Goal: Register for event/course

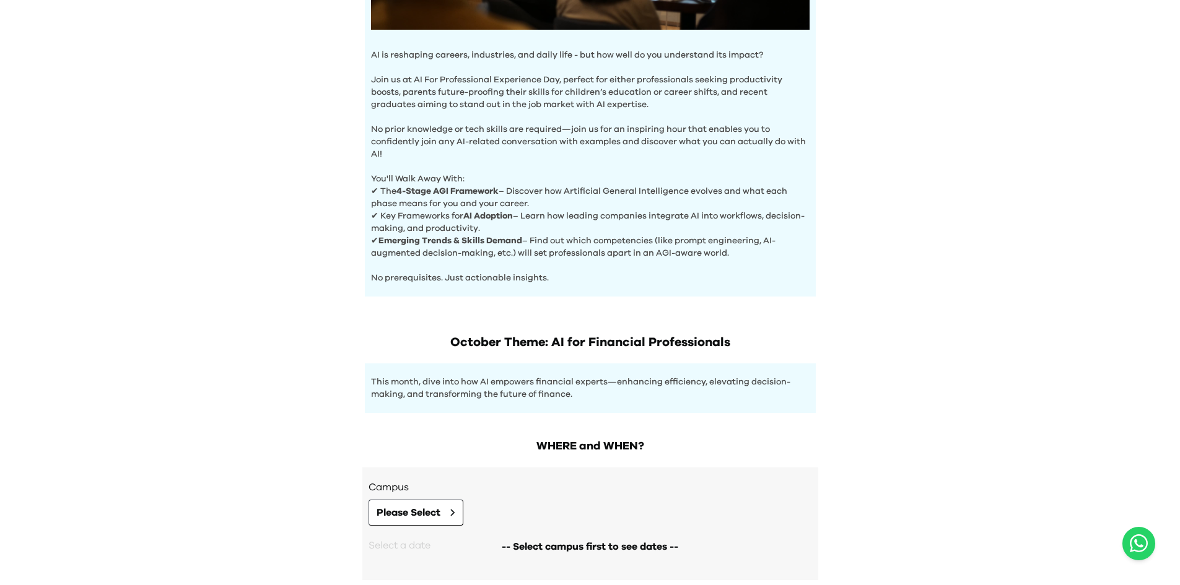
scroll to position [440, 0]
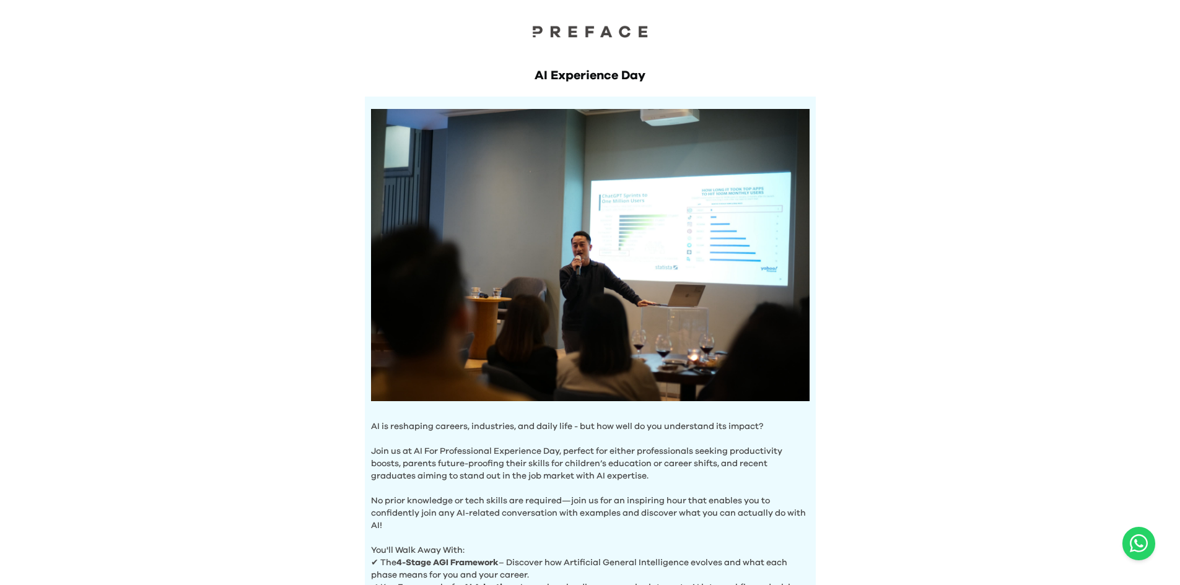
click at [598, 74] on h1 "AI Experience Day" at bounding box center [590, 75] width 451 height 17
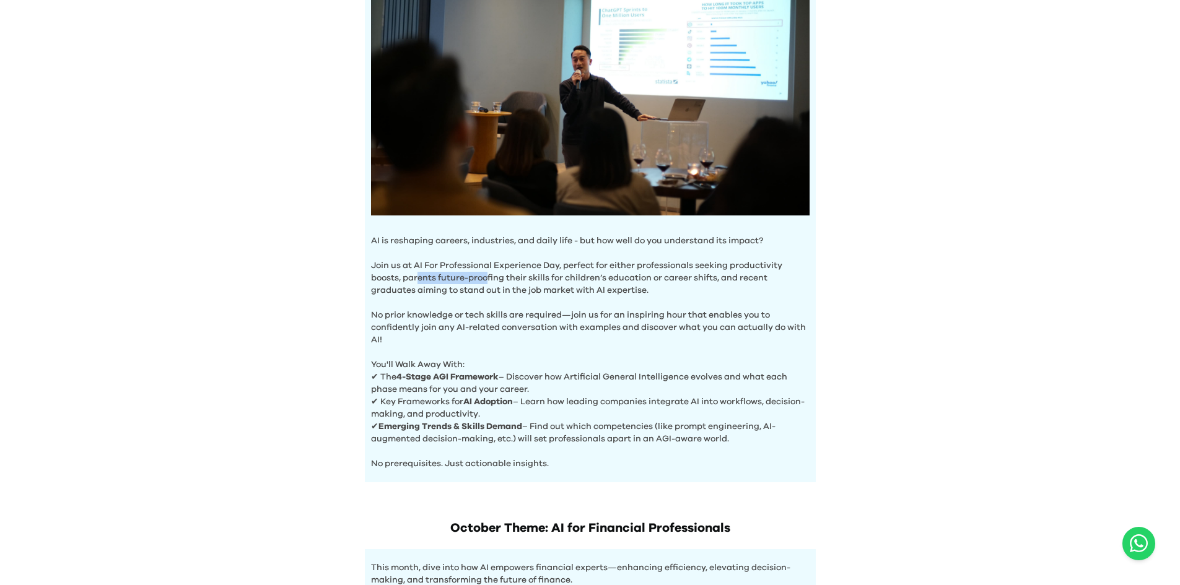
drag, startPoint x: 416, startPoint y: 273, endPoint x: 487, endPoint y: 273, distance: 70.6
click at [487, 273] on p "Join us at AI For Professional Experience Day, perfect for either professionals…" at bounding box center [590, 272] width 439 height 50
click at [526, 274] on p "Join us at AI For Professional Experience Day, perfect for either professionals…" at bounding box center [590, 272] width 439 height 50
drag, startPoint x: 582, startPoint y: 274, endPoint x: 717, endPoint y: 274, distance: 135.0
click at [717, 274] on p "Join us at AI For Professional Experience Day, perfect for either professionals…" at bounding box center [590, 272] width 439 height 50
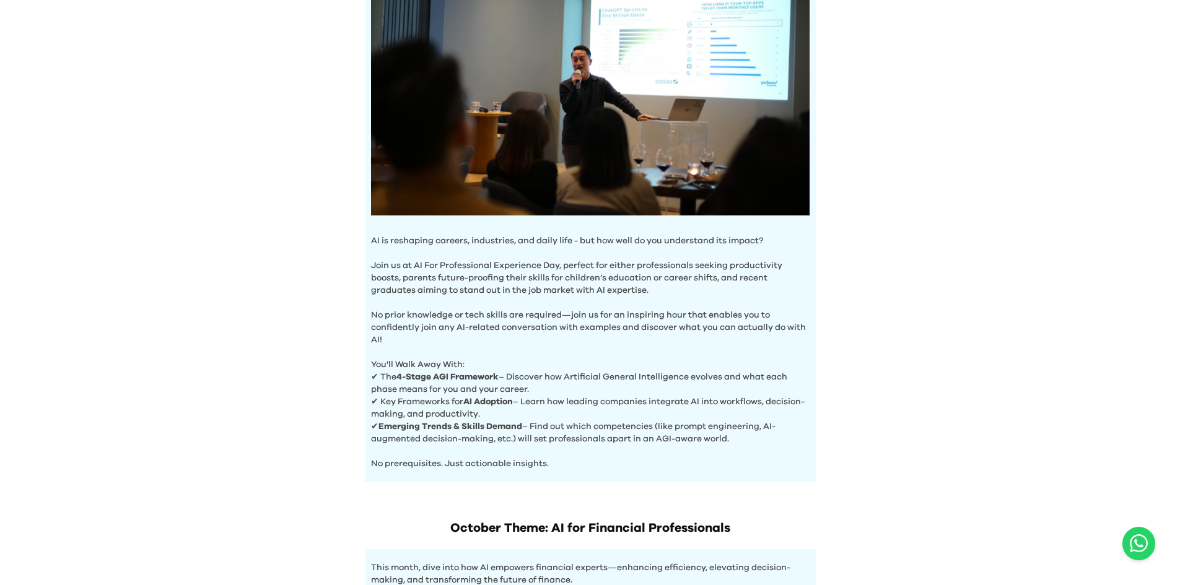
click at [743, 276] on p "Join us at AI For Professional Experience Day, perfect for either professionals…" at bounding box center [590, 272] width 439 height 50
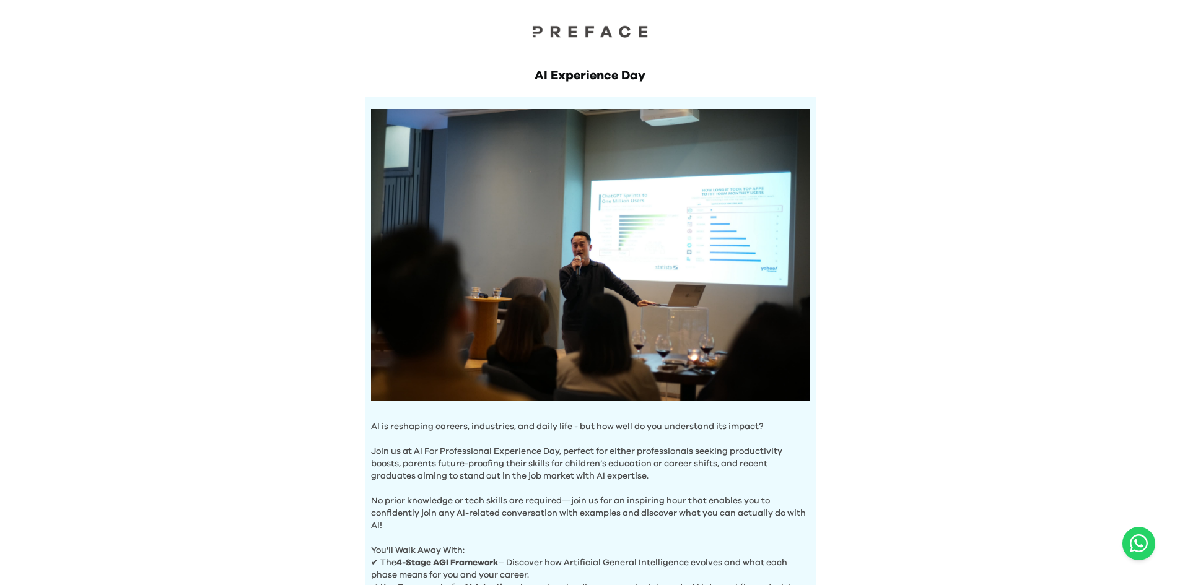
scroll to position [248, 0]
